Goal: Transaction & Acquisition: Subscribe to service/newsletter

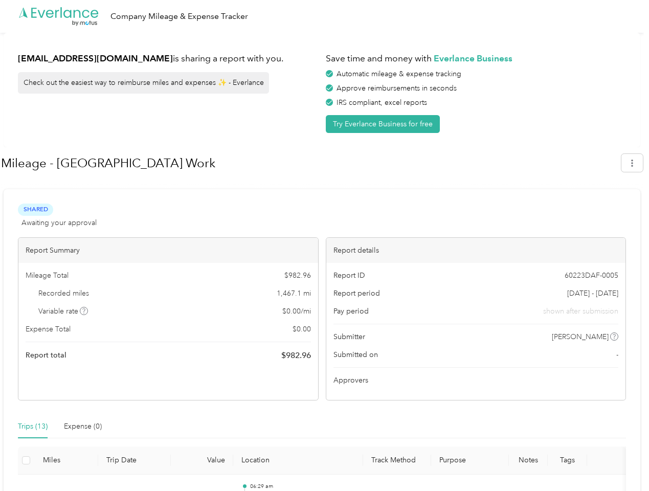
click at [326, 246] on div "Report details" at bounding box center [476, 250] width 300 height 25
click at [324, 16] on div ".cls-1 { fill: #00adee; } .cls-2 { fill: #fff; } .cls-3 { fill: #707372; } .cls…" at bounding box center [322, 16] width 644 height 33
click at [385, 124] on button "Try Everlance Business for free" at bounding box center [383, 124] width 114 height 18
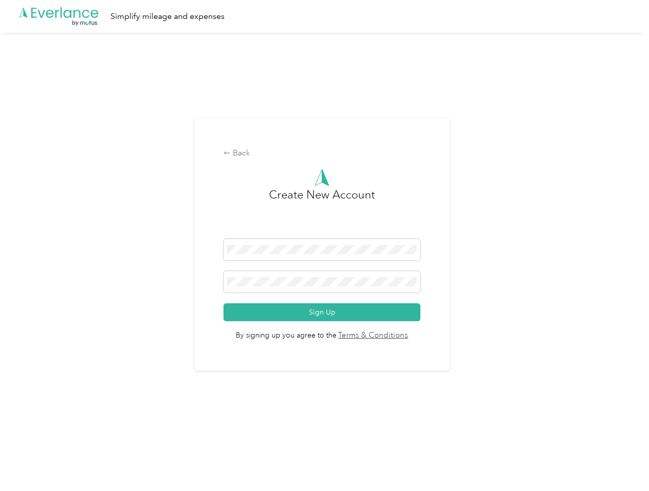
click at [311, 163] on div "Back Create New Account Sign Up By signing up you agree to the Terms & Conditio…" at bounding box center [322, 244] width 256 height 253
click at [638, 163] on div "Back Create New Account Sign Up By signing up you agree to the Terms & Conditio…" at bounding box center [322, 249] width 644 height 432
click at [84, 311] on div "Back Create New Account Sign Up By signing up you agree to the Terms & Conditio…" at bounding box center [322, 249] width 644 height 432
click at [403, 337] on link "Terms & Conditions" at bounding box center [373, 336] width 72 height 12
click at [33, 427] on div "Back Create New Account Sign Up By signing up you agree to the Terms & Conditio…" at bounding box center [322, 249] width 644 height 432
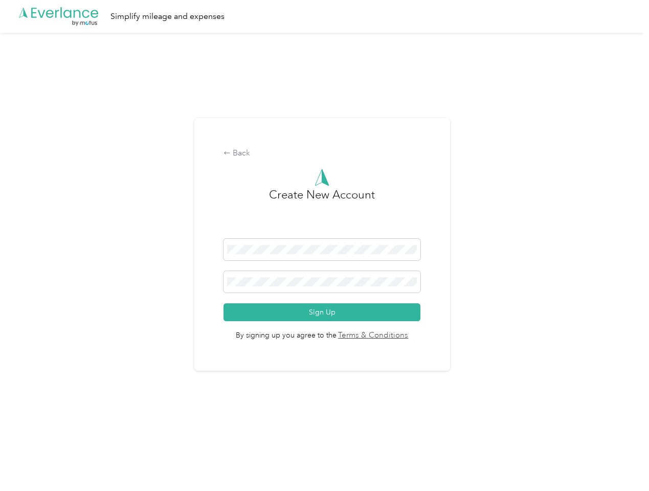
click at [83, 427] on div "Back Create New Account Sign Up By signing up you agree to the Terms & Conditio…" at bounding box center [322, 249] width 644 height 432
click at [26, 461] on div "Back Create New Account Sign Up By signing up you agree to the Terms & Conditio…" at bounding box center [322, 249] width 644 height 432
